Goal: Navigation & Orientation: Find specific page/section

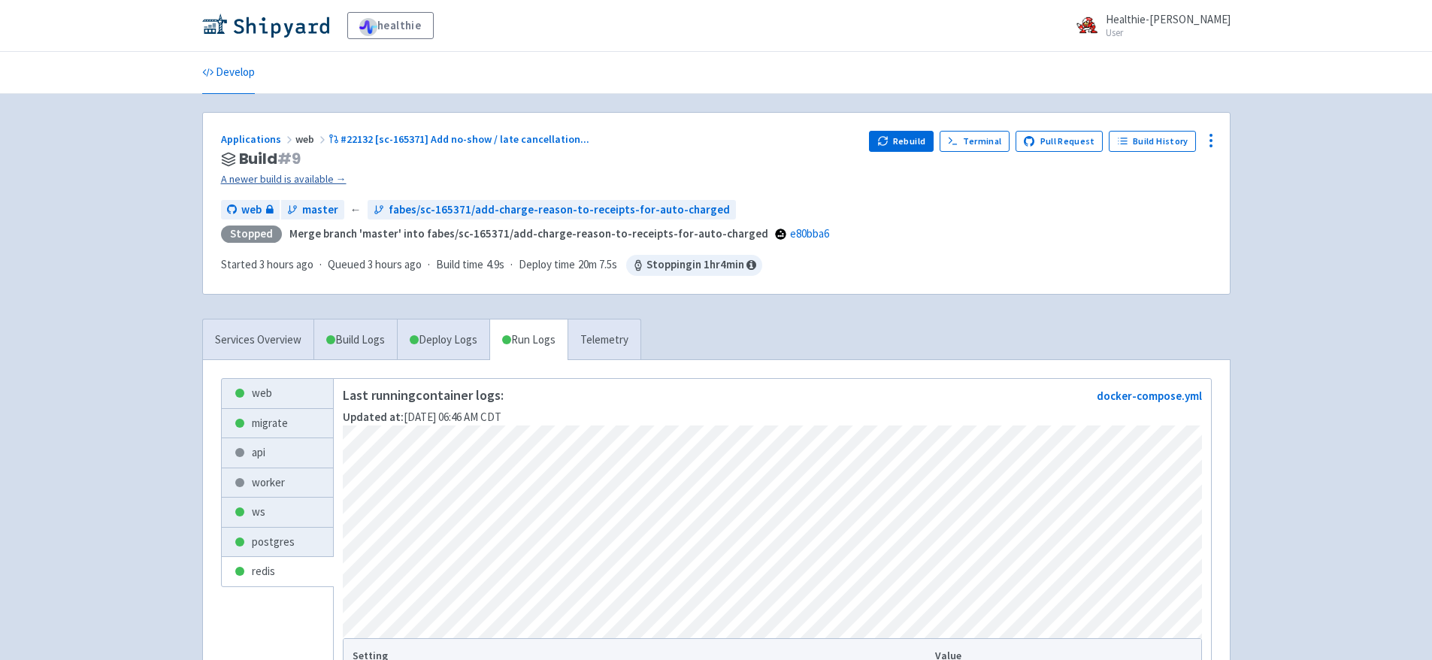
click at [300, 183] on link "A newer build is available →" at bounding box center [539, 179] width 637 height 17
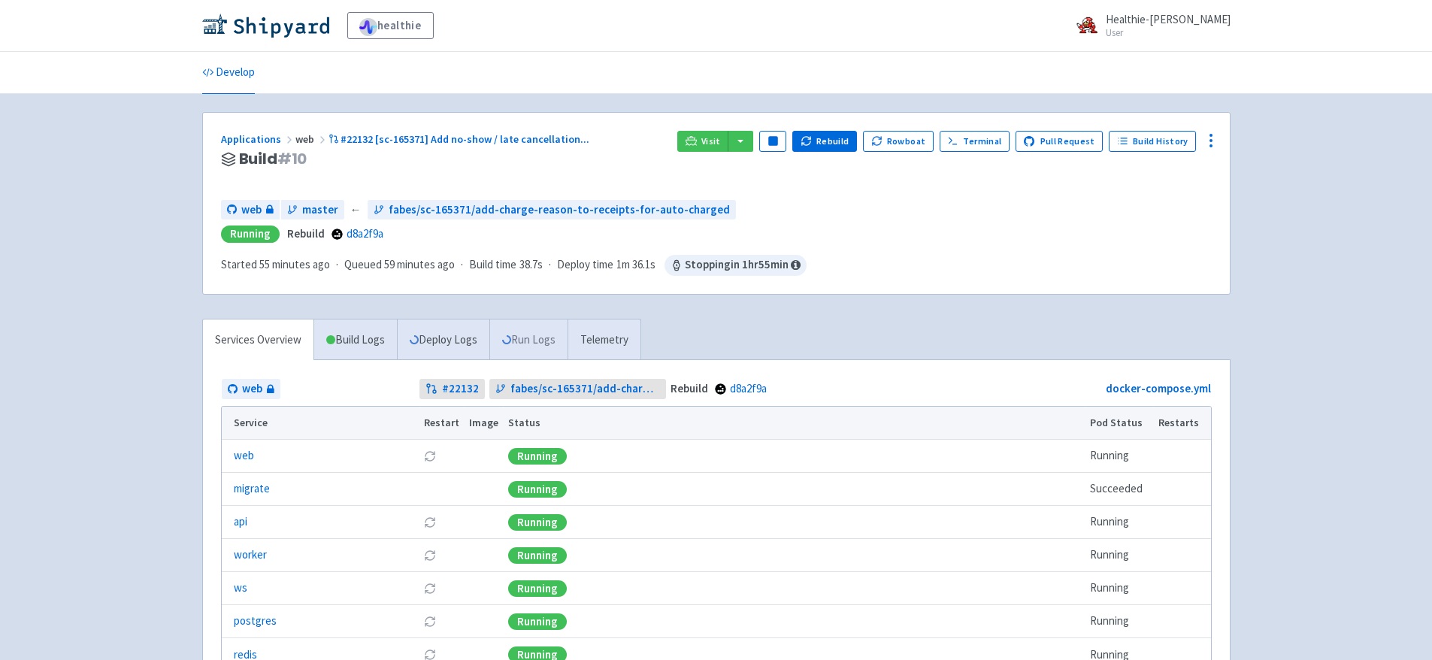
click at [551, 339] on link "Run Logs" at bounding box center [528, 340] width 78 height 41
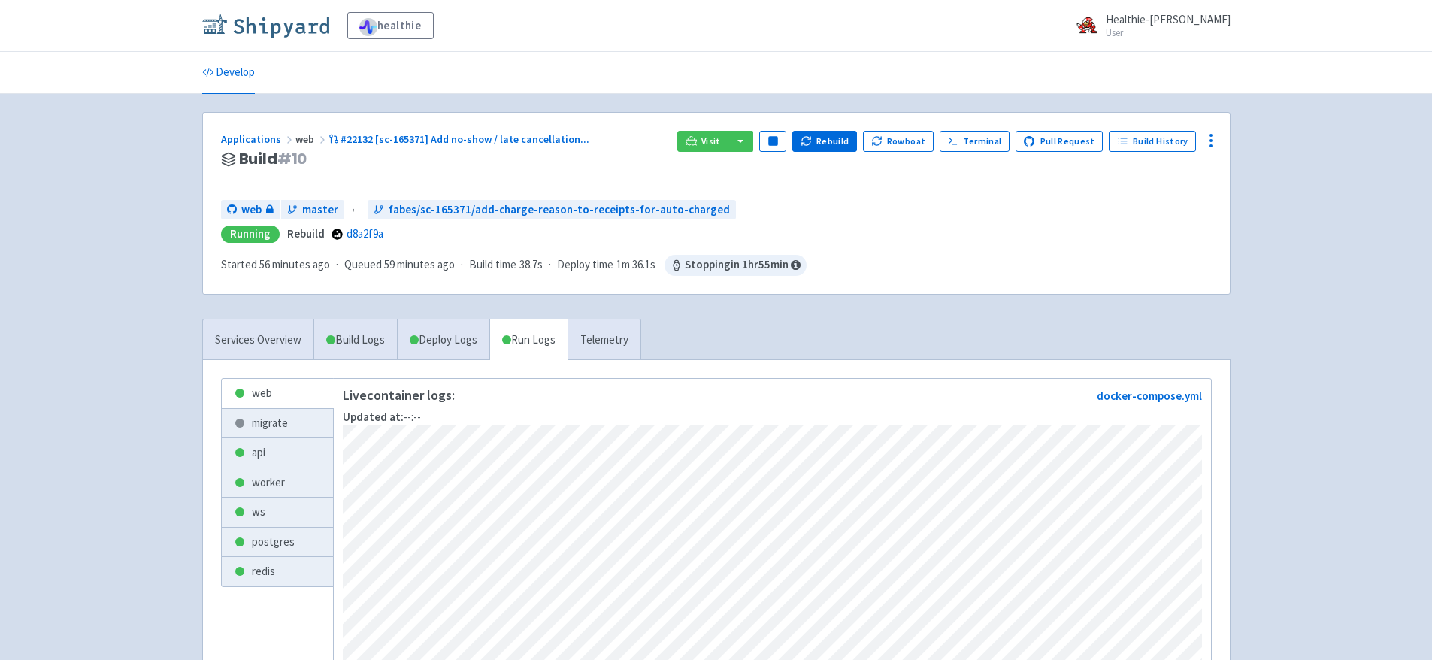
click at [262, 16] on img at bounding box center [265, 26] width 127 height 24
